Goal: Find specific page/section: Find specific page/section

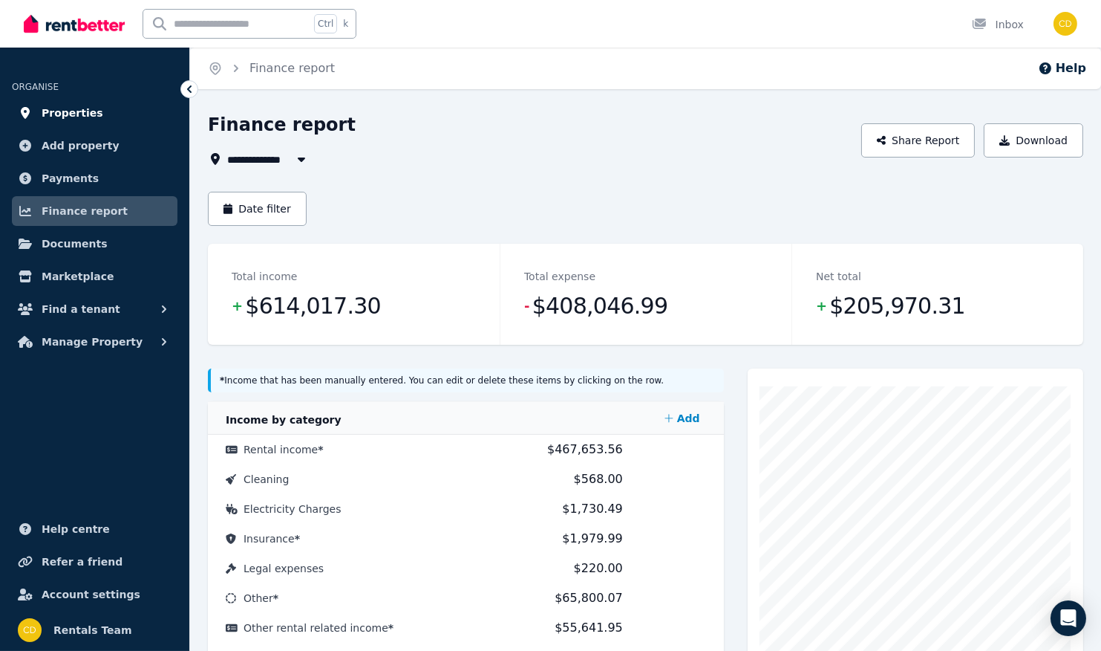
click at [84, 112] on span "Properties" at bounding box center [73, 113] width 62 height 18
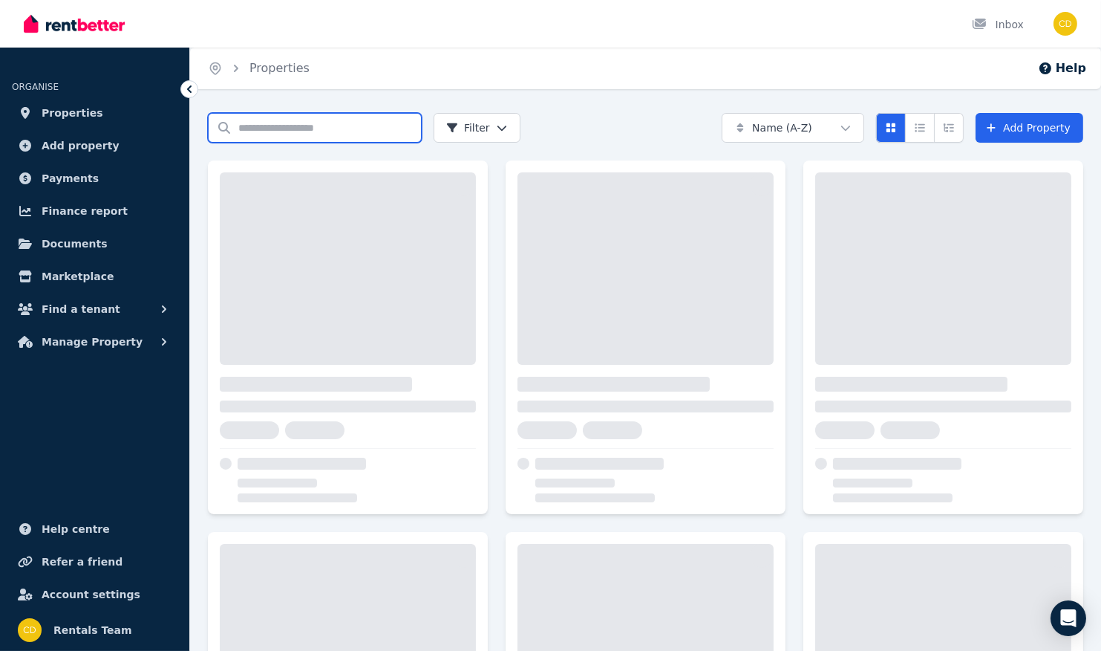
click at [265, 131] on input "Search properties" at bounding box center [315, 128] width 214 height 30
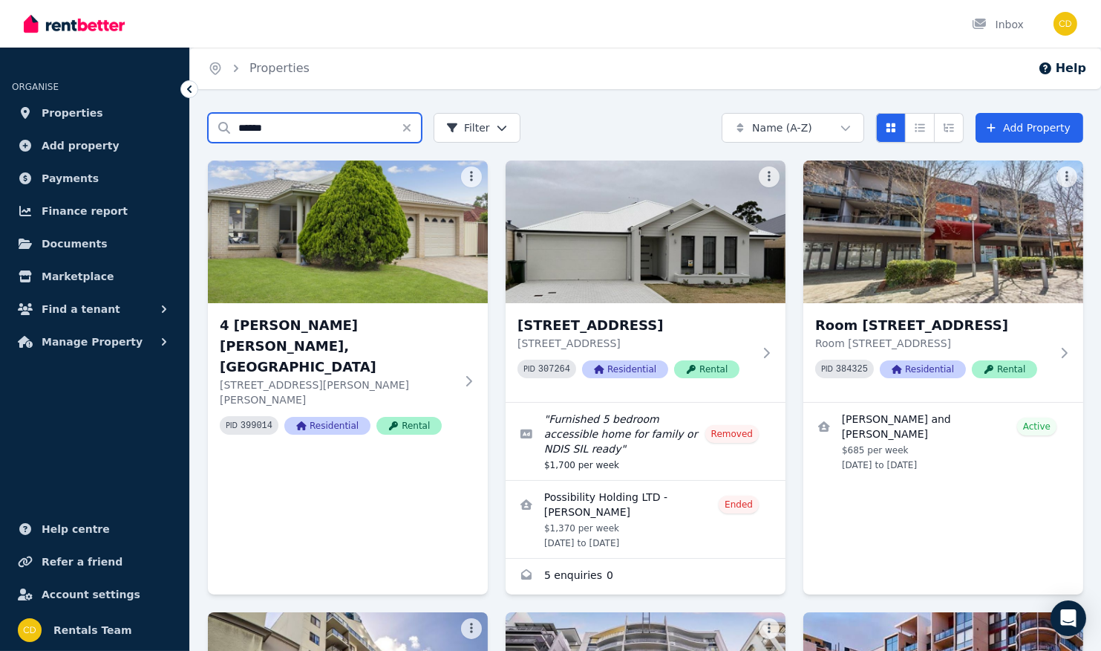
type input "******"
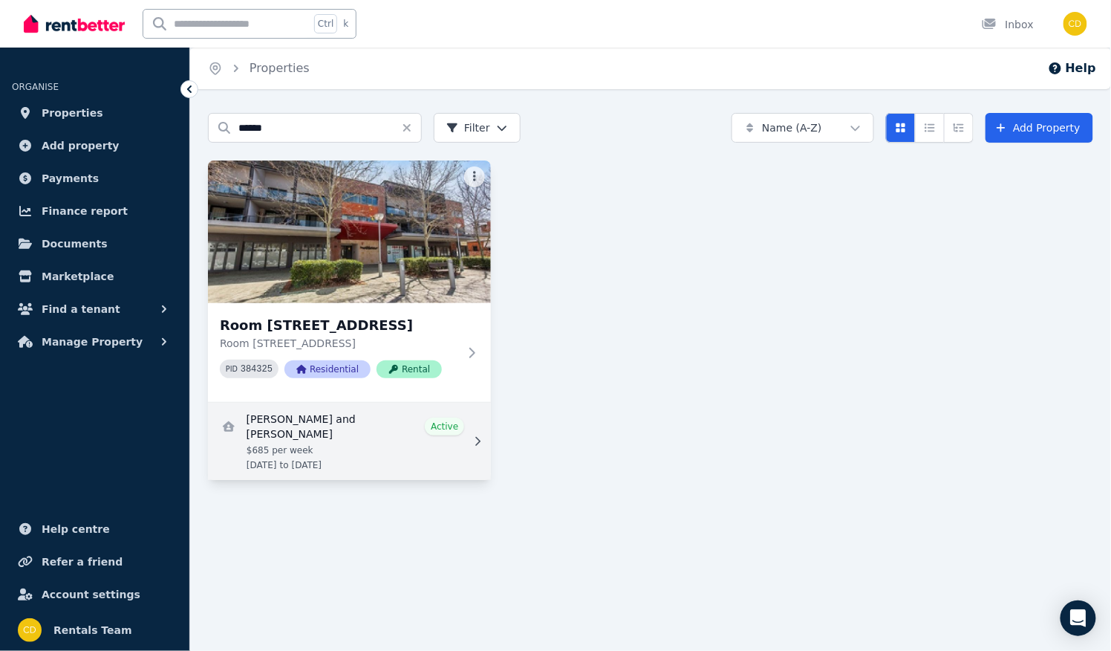
click at [338, 456] on link "View details for JORDAN FESEL and CHARLI PEARSON" at bounding box center [349, 440] width 283 height 77
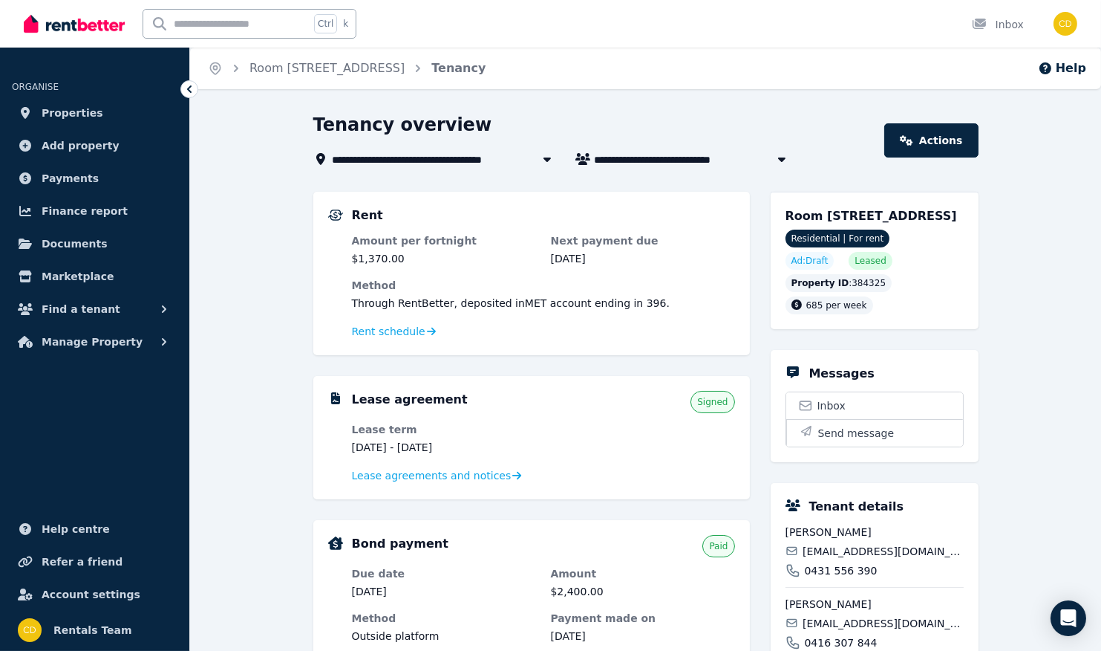
click at [448, 446] on dd "[DATE] - [DATE]" at bounding box center [444, 447] width 184 height 15
click at [550, 428] on dl "Lease term [DATE] - [DATE] Lease agreements and notices" at bounding box center [543, 453] width 383 height 62
